Goal: Task Accomplishment & Management: Manage account settings

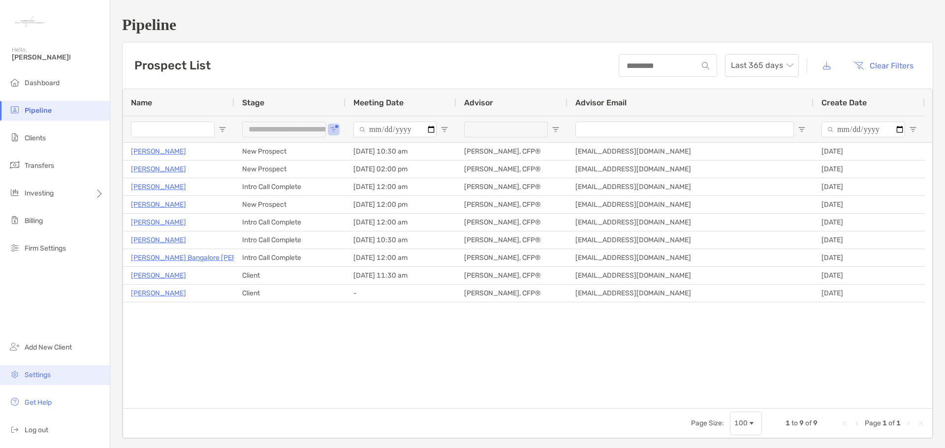
click at [41, 377] on span "Settings" at bounding box center [38, 375] width 26 height 8
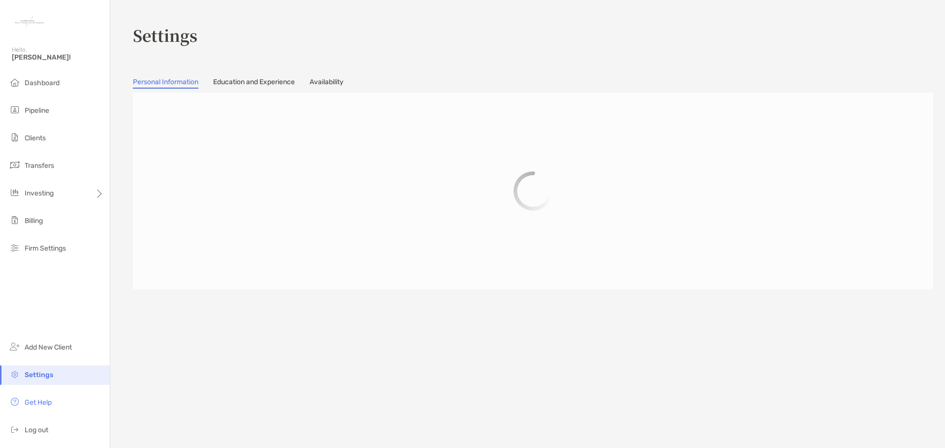
click at [340, 82] on link "Availability" at bounding box center [327, 83] width 34 height 11
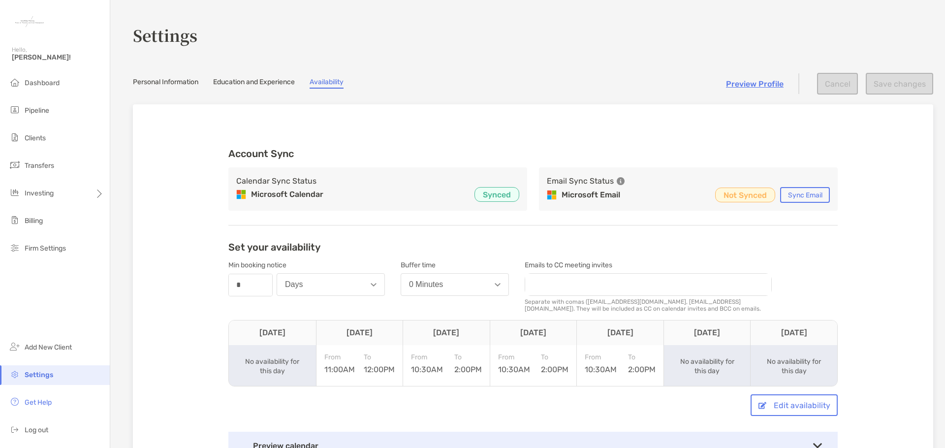
click at [165, 83] on link "Personal Information" at bounding box center [165, 83] width 65 height 11
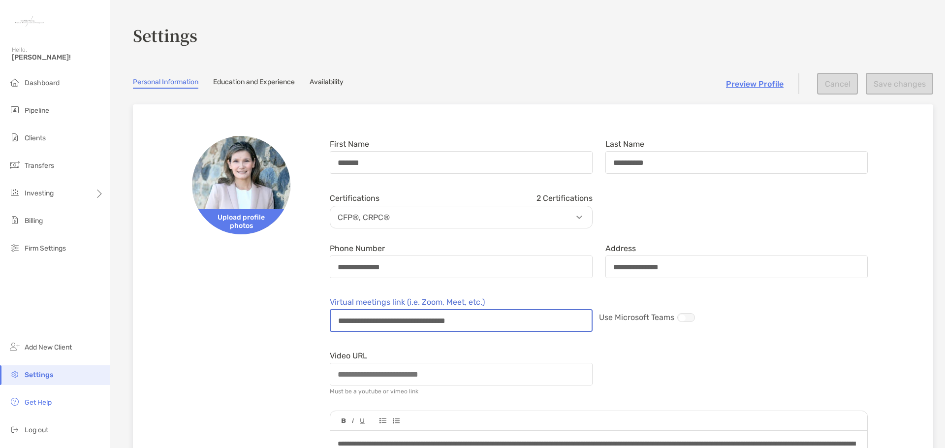
drag, startPoint x: 531, startPoint y: 322, endPoint x: 317, endPoint y: 311, distance: 214.4
drag, startPoint x: 504, startPoint y: 321, endPoint x: 323, endPoint y: 312, distance: 181.9
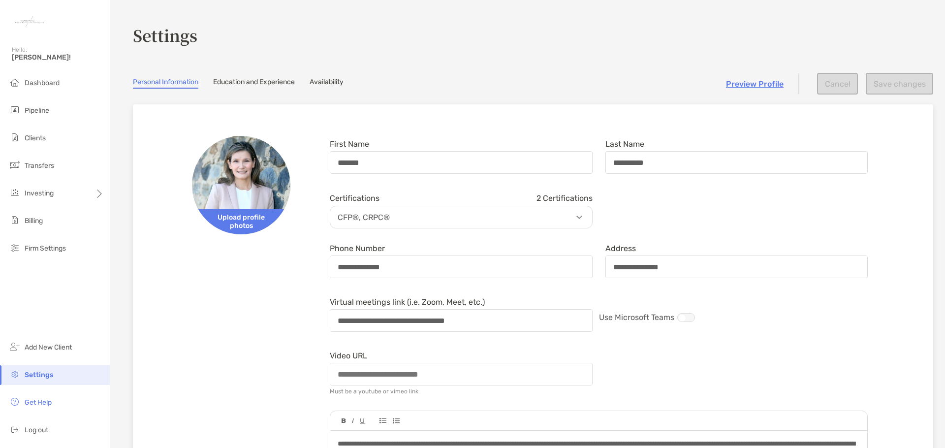
click at [857, 327] on div "**********" at bounding box center [598, 315] width 551 height 42
click at [37, 81] on span "Dashboard" at bounding box center [42, 83] width 35 height 8
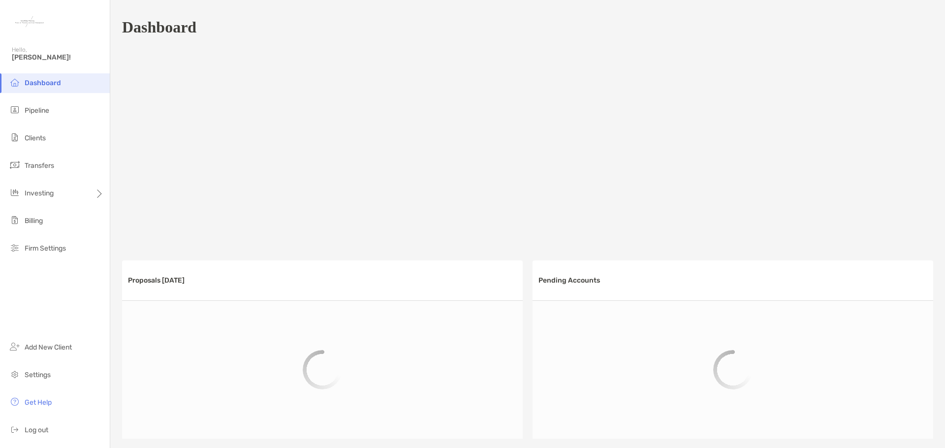
scroll to position [458, 0]
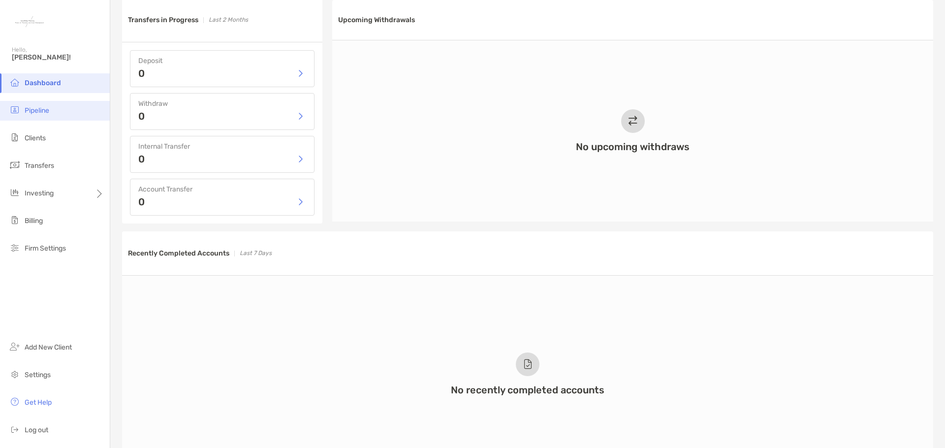
click at [38, 111] on span "Pipeline" at bounding box center [37, 110] width 25 height 8
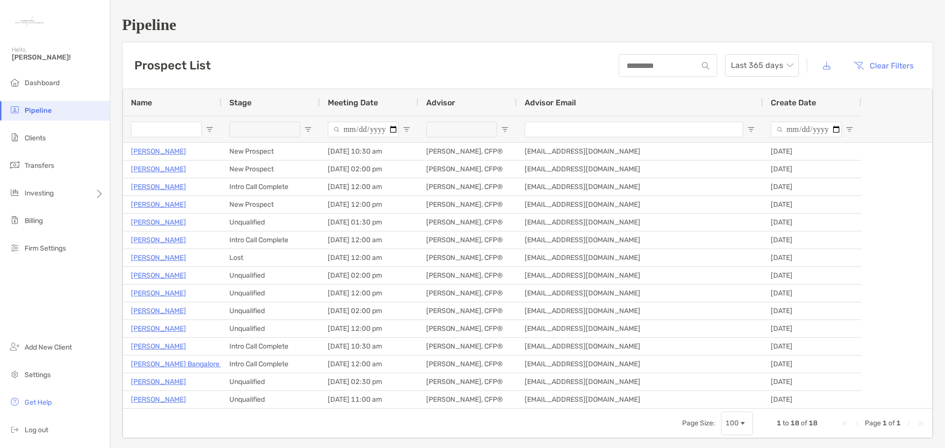
type input "**********"
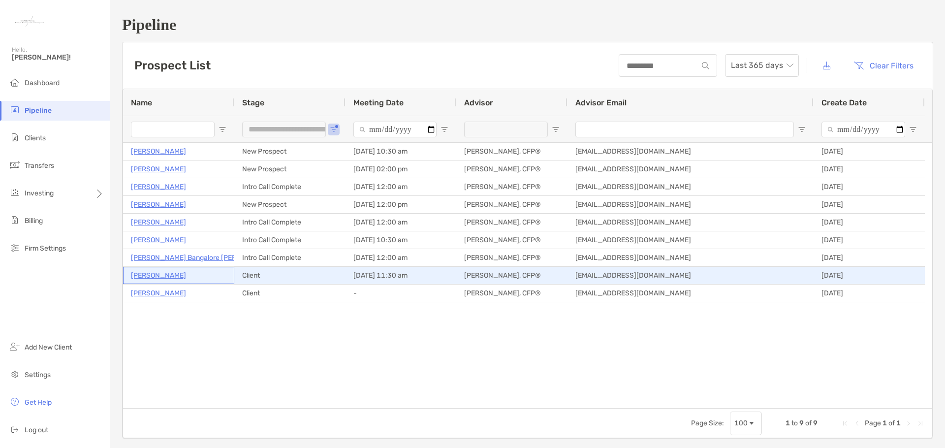
click at [164, 276] on p "[PERSON_NAME]" at bounding box center [158, 275] width 55 height 12
drag, startPoint x: 158, startPoint y: 272, endPoint x: 426, endPoint y: 297, distance: 269.4
click at [158, 272] on p "[PERSON_NAME]" at bounding box center [158, 275] width 55 height 12
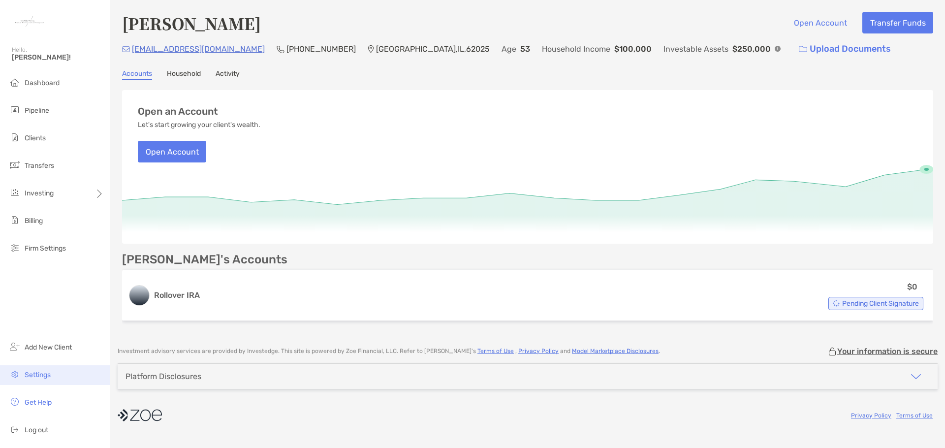
click at [47, 375] on span "Settings" at bounding box center [38, 375] width 26 height 8
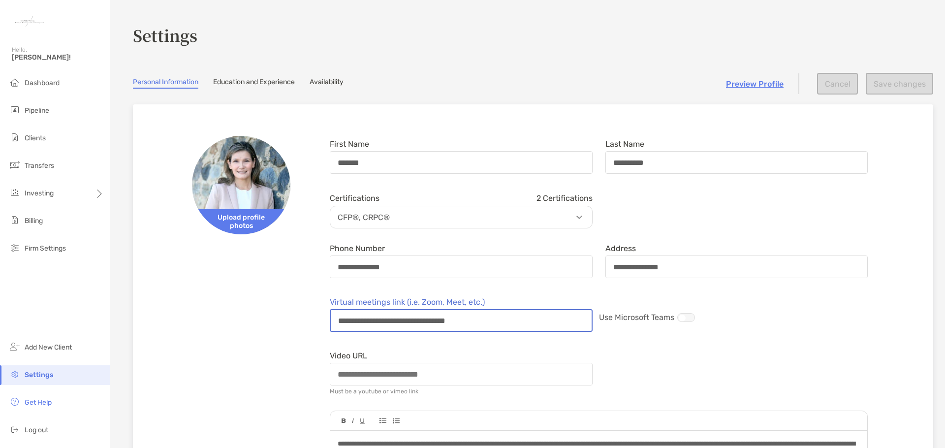
drag, startPoint x: 502, startPoint y: 323, endPoint x: 337, endPoint y: 323, distance: 164.9
click at [337, 323] on input "**********" at bounding box center [461, 320] width 261 height 21
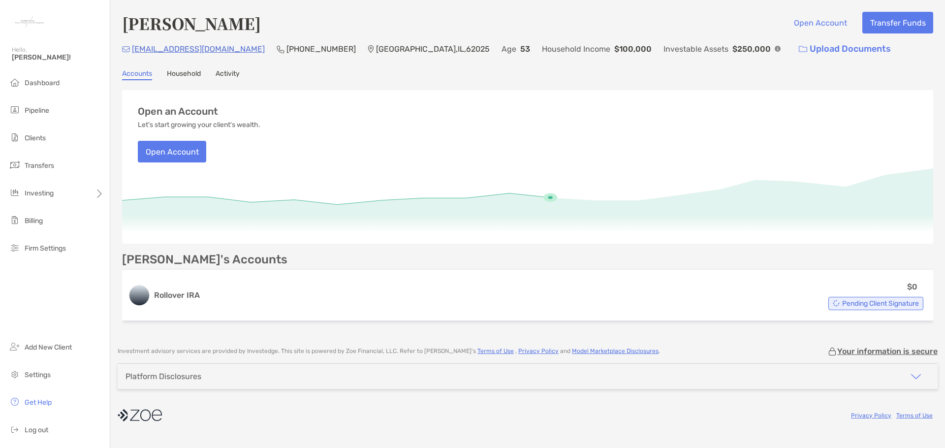
click at [231, 73] on link "Activity" at bounding box center [228, 74] width 24 height 11
